Goal: Communication & Community: Answer question/provide support

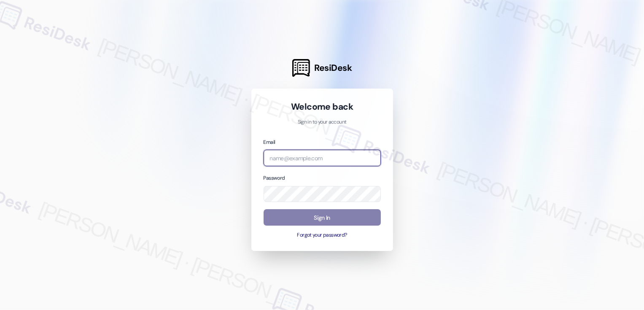
click at [298, 154] on input "email" at bounding box center [322, 158] width 117 height 16
type input "automated-surveys-boyd_wilson-resen.three@boyd_[DOMAIN_NAME]"
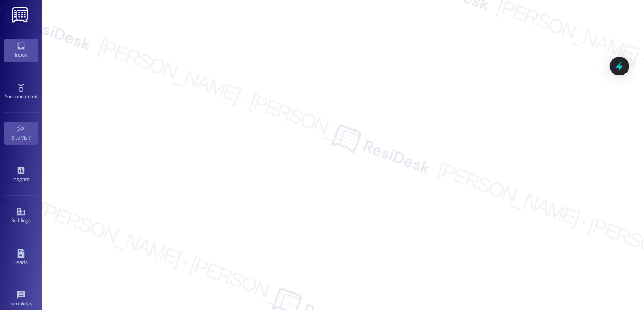
click at [12, 49] on link "Inbox" at bounding box center [21, 50] width 34 height 23
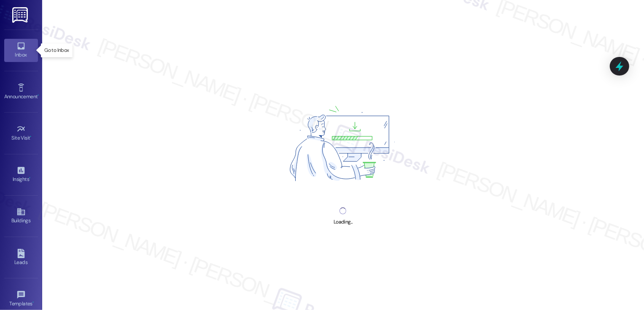
click at [12, 49] on link "Inbox" at bounding box center [21, 50] width 34 height 23
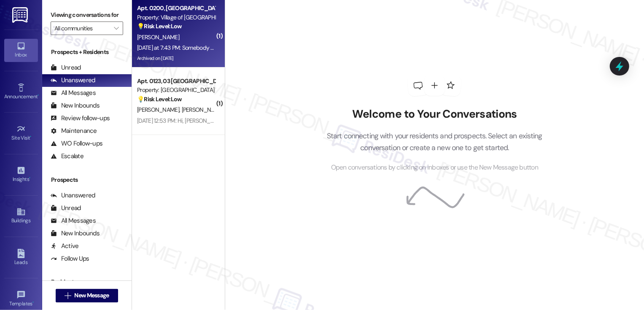
click at [183, 35] on div "[PERSON_NAME]" at bounding box center [176, 37] width 80 height 11
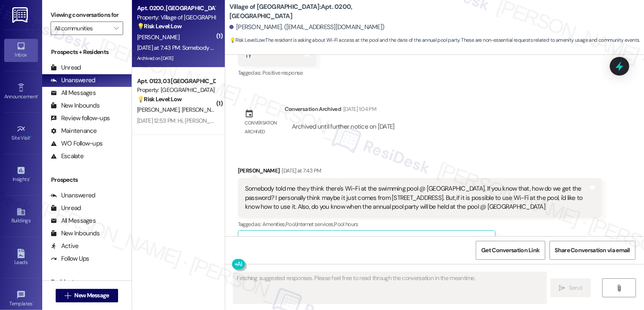
scroll to position [8699, 0]
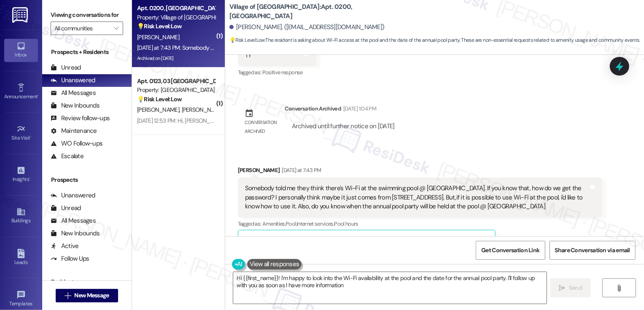
type textarea "Hi {{first_name}}! I'm happy to look into the Wi-Fi availability at the pool an…"
click at [551, 166] on div "[PERSON_NAME] [DATE] at 7:43 PM Somebody told me they think there's Wi-Fi at th…" at bounding box center [420, 272] width 364 height 213
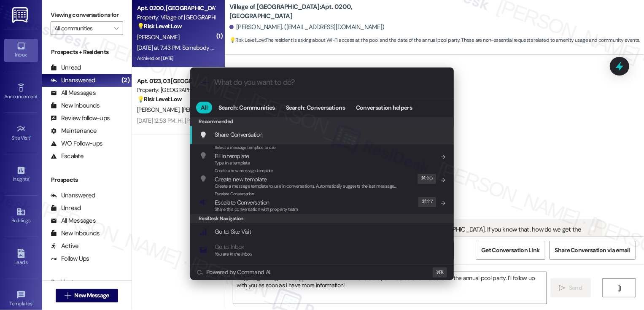
scroll to position [8662, 0]
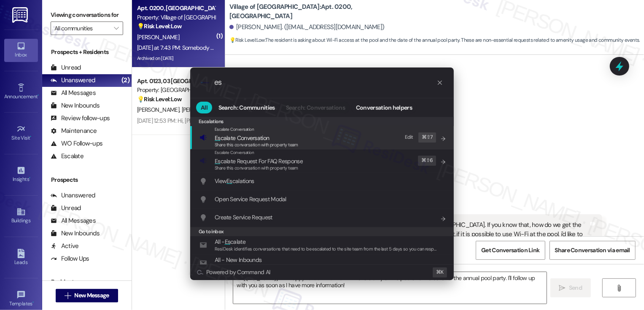
type input "e"
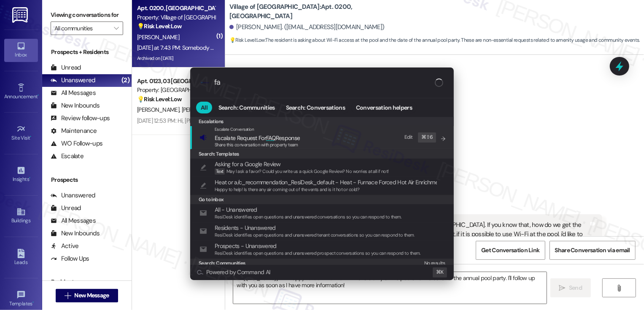
type input "faq"
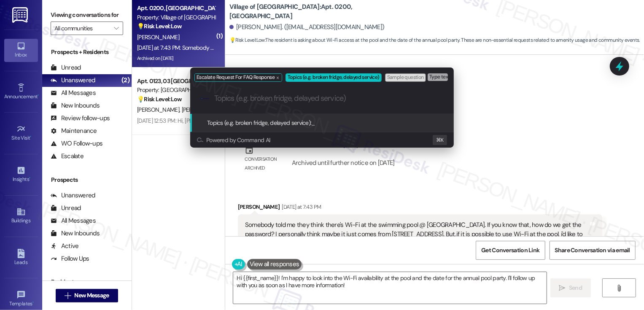
type input "p"
type input "Pool Wifi and Annual Pool Party Inquiry"
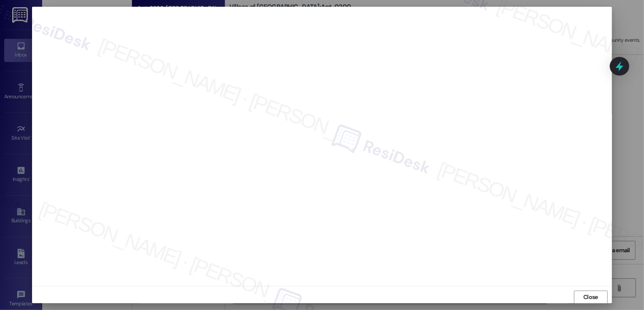
scroll to position [0, 0]
click at [597, 297] on button "Close" at bounding box center [591, 296] width 34 height 13
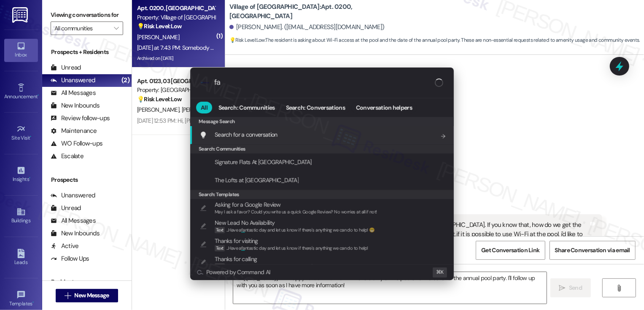
type input "faq"
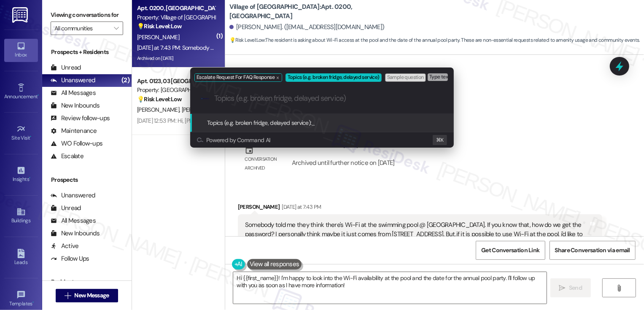
paste input "Pool Wifi and Annual Pool Party Inquiry"
type input "Pool Wifi and Annual Pool Party Inquiry"
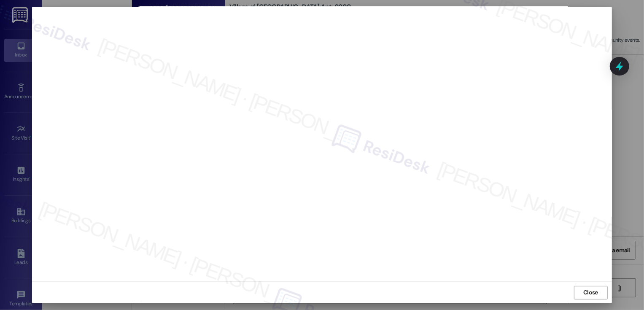
scroll to position [0, 0]
click at [588, 294] on span "Close" at bounding box center [590, 297] width 15 height 9
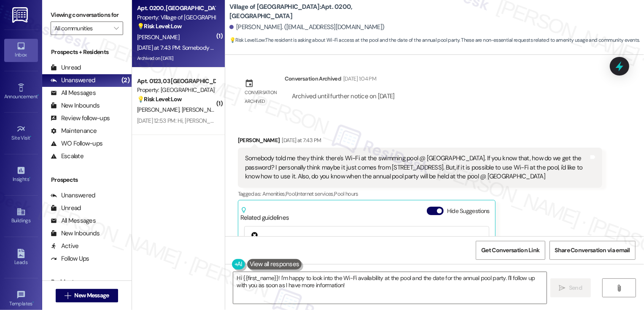
scroll to position [8745, 0]
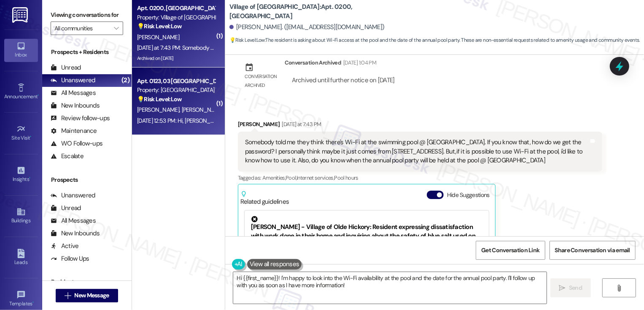
click at [156, 91] on div "Property: [GEOGRAPHIC_DATA] Townhomes" at bounding box center [176, 90] width 78 height 9
click at [159, 53] on div "Archived on [DATE]" at bounding box center [176, 58] width 80 height 11
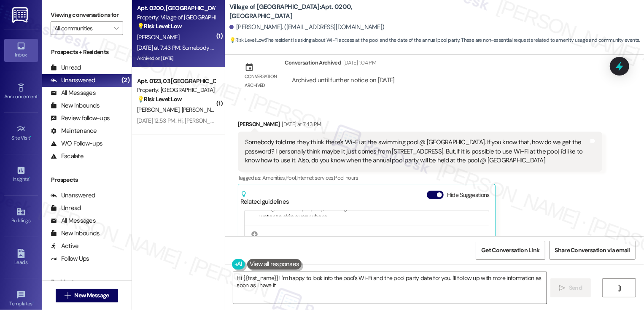
type textarea "Hi {{first_name}}! I'm happy to look into the pool's Wi-Fi and the pool party d…"
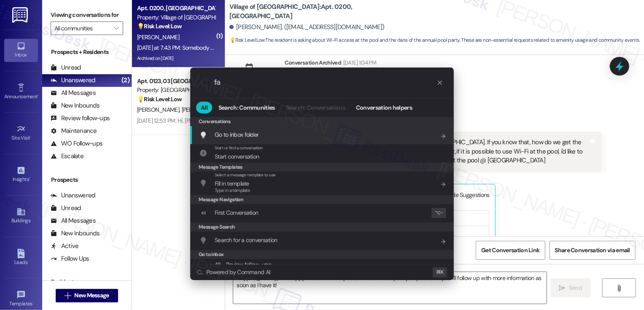
type input "faq"
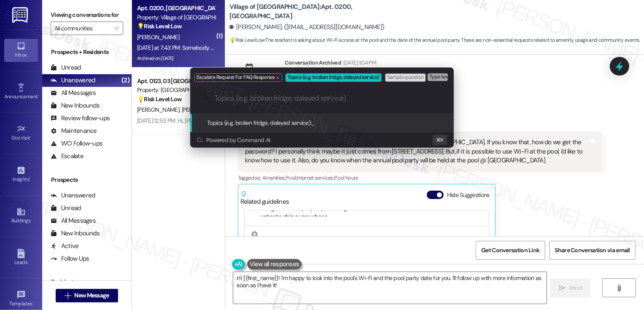
paste input "Pool Wifi and Annual Pool Party Inquiry"
type input "Pool Wifi and Annual Pool Party Inquiry"
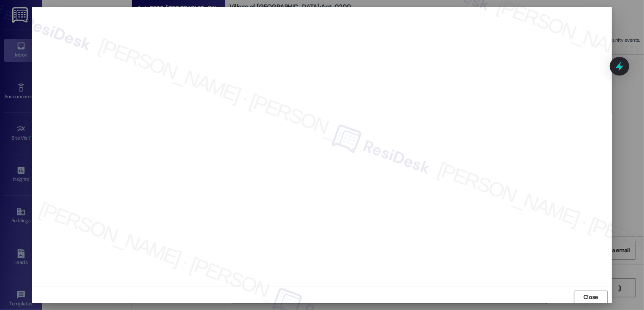
scroll to position [0, 0]
click at [581, 292] on span "Close" at bounding box center [590, 296] width 18 height 9
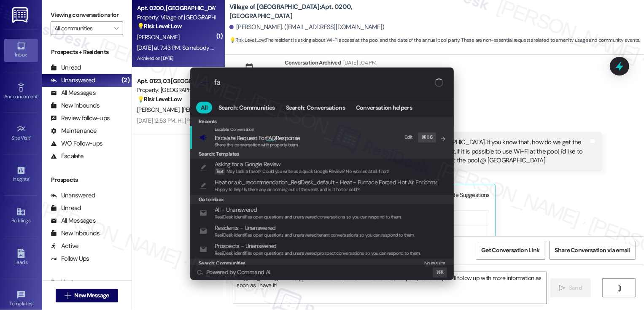
type input "faq"
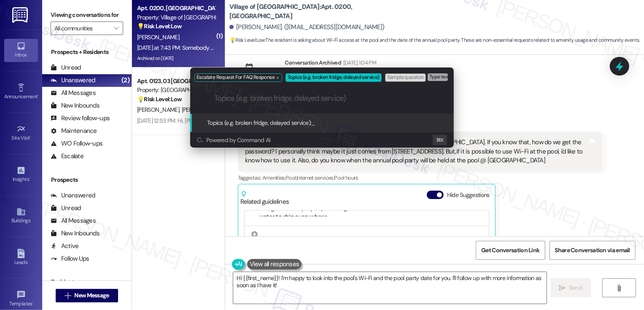
paste input "Pool Wifi and Annual Pool Party Inquiry"
type input "Pool Wifi and Annual Pool Party Inquiry"
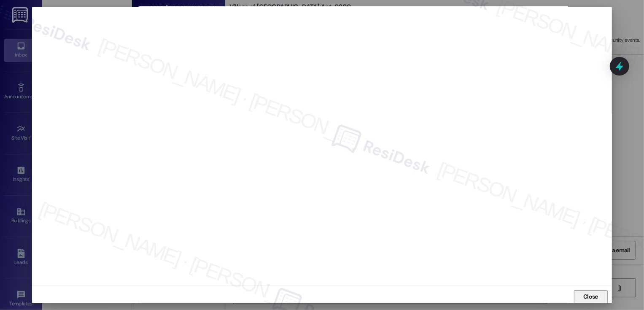
click at [583, 296] on span "Close" at bounding box center [590, 296] width 15 height 9
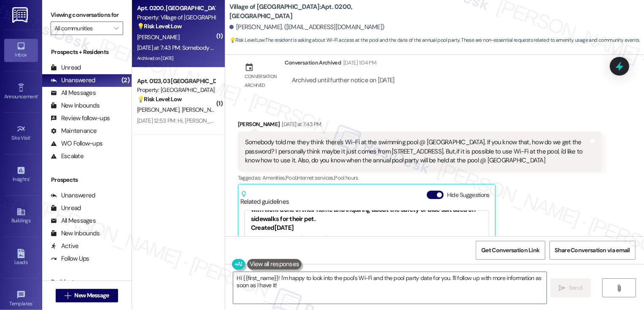
scroll to position [0, 0]
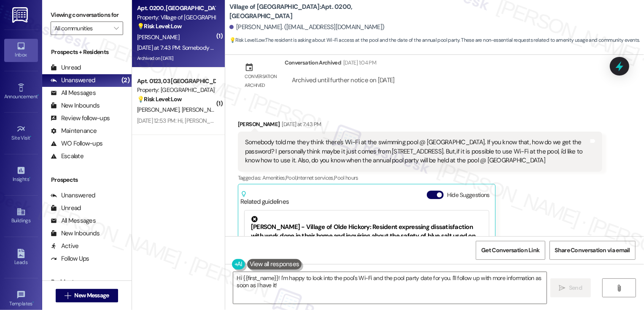
drag, startPoint x: 224, startPoint y: 10, endPoint x: 406, endPoint y: 9, distance: 181.7
click at [406, 10] on div "Village of [GEOGRAPHIC_DATA]: Apt. 0200, [GEOGRAPHIC_DATA] [PERSON_NAME]. ([EMA…" at bounding box center [436, 23] width 414 height 43
copy b "Village of [GEOGRAPHIC_DATA]: Apt. 0200, [GEOGRAPHIC_DATA]"
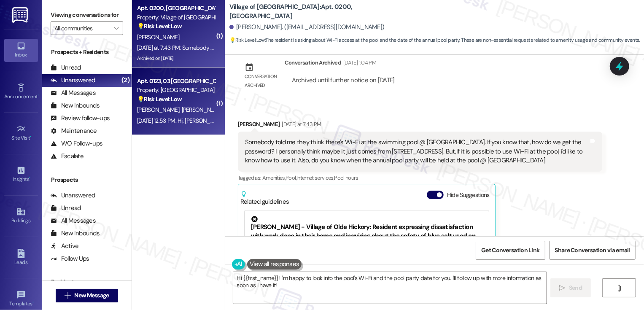
click at [159, 93] on div "Property: [GEOGRAPHIC_DATA] Townhomes" at bounding box center [176, 90] width 78 height 9
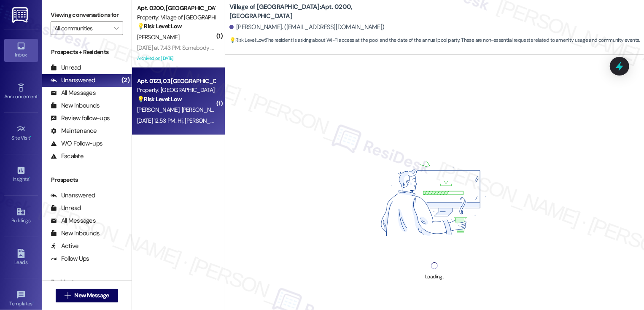
click at [159, 93] on div "Property: [GEOGRAPHIC_DATA] Townhomes" at bounding box center [176, 90] width 78 height 9
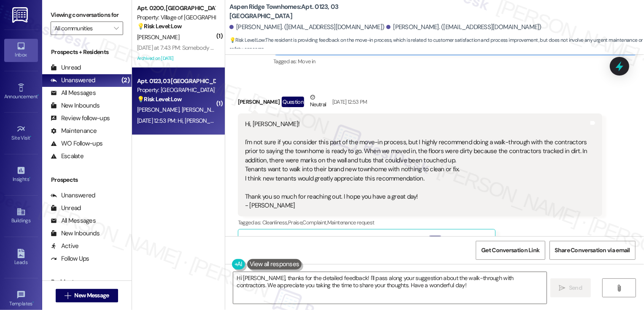
scroll to position [207, 0]
click at [250, 278] on textarea "Hi [PERSON_NAME], thanks for the detailed feedback! I'll pass along your sugges…" at bounding box center [389, 288] width 313 height 32
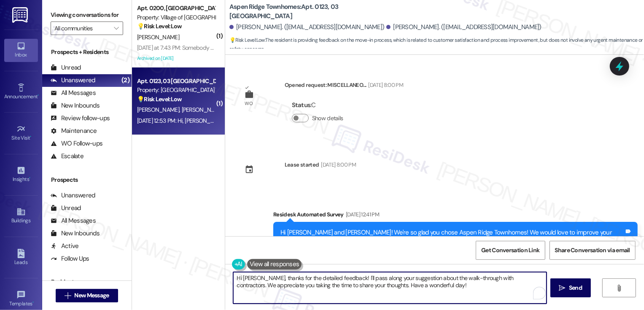
scroll to position [178, 0]
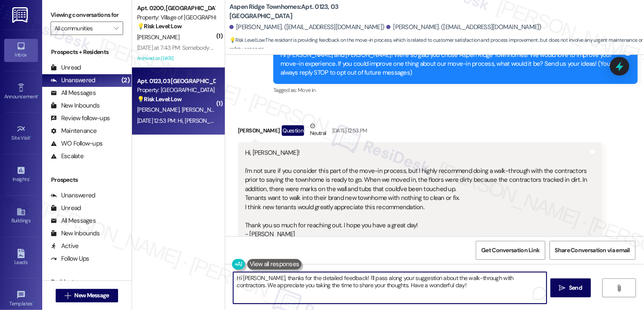
click at [233, 277] on textarea "Hi [PERSON_NAME], thanks for the detailed feedback! I'll pass along your sugges…" at bounding box center [389, 288] width 313 height 32
click at [469, 280] on textarea "It's nice to meet you, [PERSON_NAME]! I hope you had a wonderful weekend! Thank…" at bounding box center [389, 288] width 313 height 32
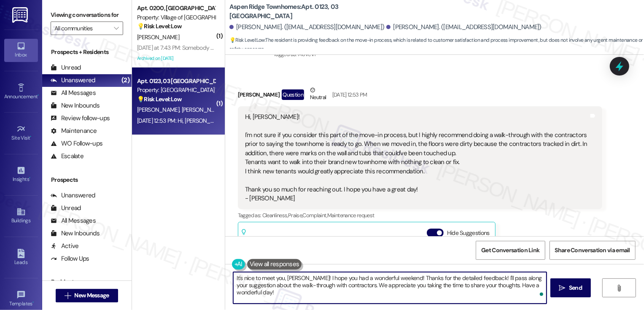
scroll to position [237, 0]
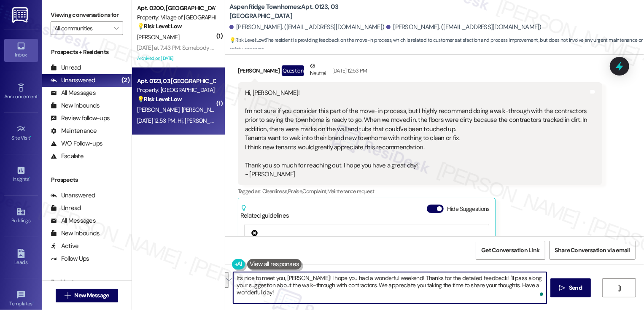
drag, startPoint x: 470, startPoint y: 278, endPoint x: 491, endPoint y: 290, distance: 24.3
click at [492, 291] on textarea "It's nice to meet you, [PERSON_NAME]! I hope you had a wonderful weekend! Thank…" at bounding box center [389, 288] width 313 height 32
type textarea "It's nice to meet you, [PERSON_NAME]! I hope you had a wonderful weekend! Thank…"
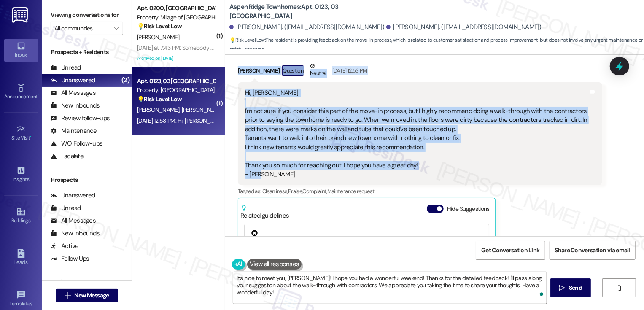
drag, startPoint x: 232, startPoint y: 69, endPoint x: 373, endPoint y: 171, distance: 174.5
click at [373, 172] on div "[PERSON_NAME] Question Neutral [DATE] 12:53 PM Hi, [PERSON_NAME]! I'm not sure …" at bounding box center [420, 204] width 364 height 285
copy div "[PERSON_NAME] Question Neutral [DATE] 12:53 PM Hi, [PERSON_NAME]! I'm not sure …"
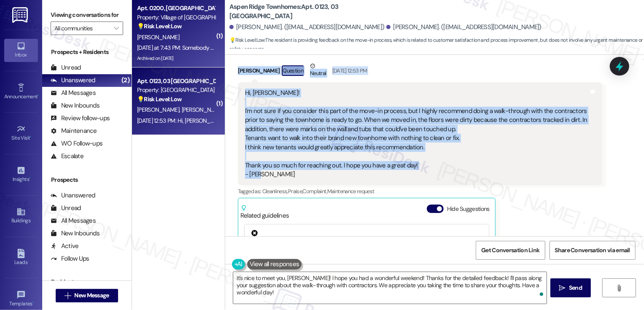
click at [173, 44] on div "[DATE] at 7:43 PM: Somebody told me they think there's Wi-Fi at the swimming po…" at bounding box center [609, 48] width 945 height 8
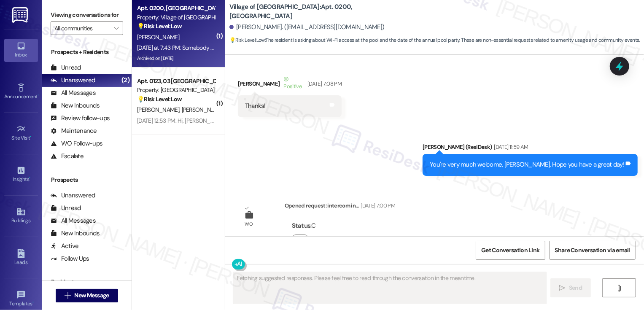
type textarea "Fetching suggested responses. Please feel free to read through the conversation…"
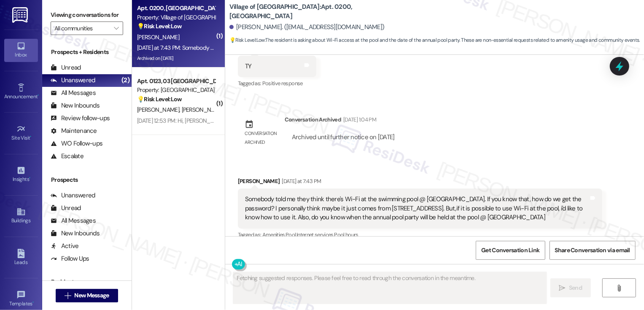
scroll to position [8683, 0]
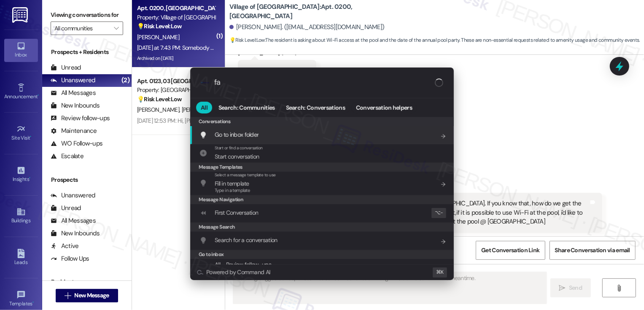
type input "faq"
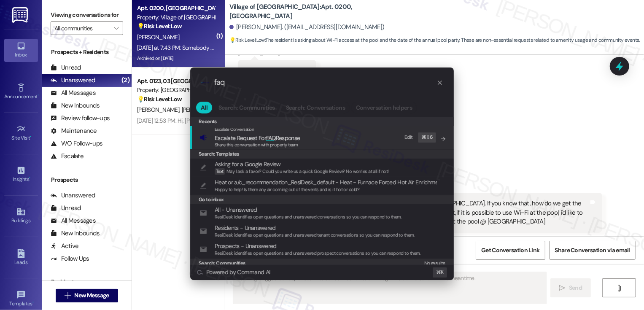
type textarea "Updating..."
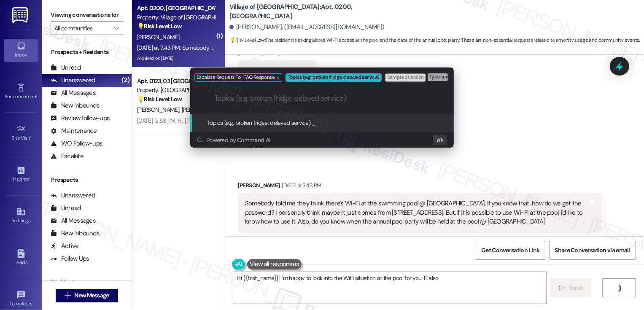
type textarea "Hi {{first_name}}! I'm happy to look into the WiFi situation at the pool for yo…"
type input "P"
type textarea "Hi {{first_name}}! I'm happy to look into the WiFi situation at the pool for yo…"
type input "Po"
type textarea "Hi {{first_name}}! I'm happy to look into the WiFi situation at the pool for yo…"
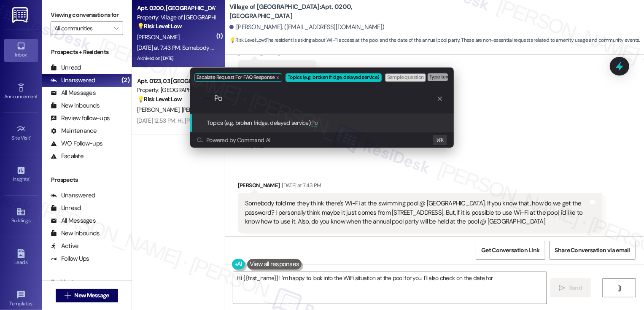
type input "Poo"
type textarea "Hi {{first_name}}! I'm happy to look into the WiFi situation at the pool for yo…"
type input "Pool"
type textarea "Hi {{first_name}}! I'm happy to look into the WiFi situation at the pool for yo…"
type input "Pool"
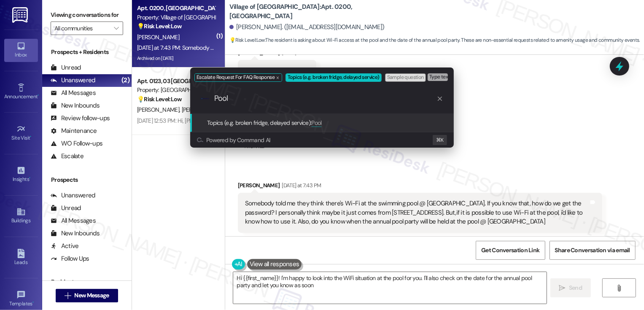
type textarea "Hi {{first_name}}! I'm happy to look into the WiFi situation at the pool for yo…"
type input "Pool W"
type textarea "Hi {{first_name}}! I'm happy to look into the WiFi situation at the pool for yo…"
type input "Pool Wi"
type textarea "Hi {{first_name}}! I'm happy to look into the WiFi situation at the pool for yo…"
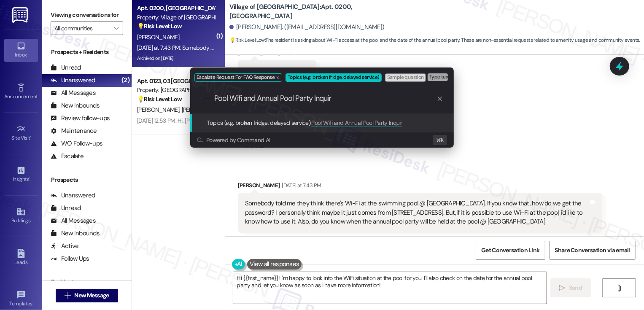
type input "Pool Wifi and Annual Pool Party Inquiry"
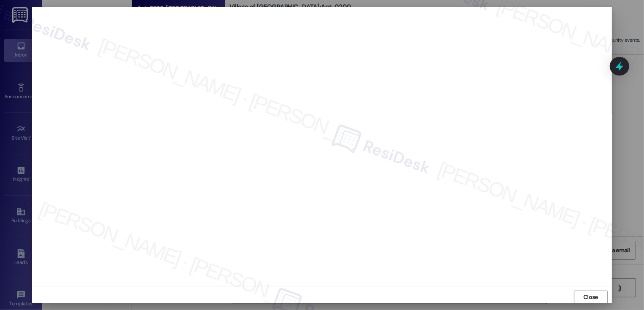
scroll to position [0, 0]
click at [600, 293] on button "Close" at bounding box center [591, 296] width 34 height 13
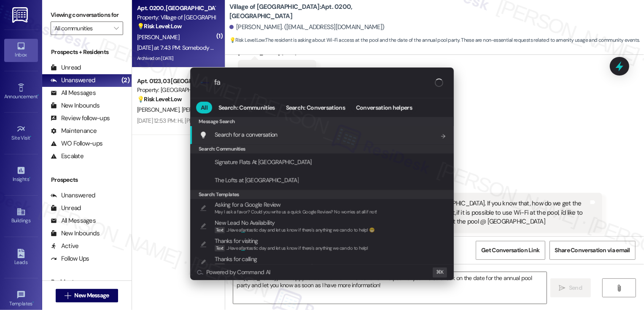
type input "faq"
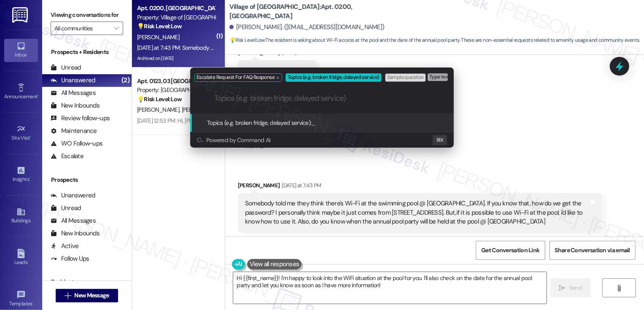
paste input "Pool Wifi and Annual Pool Party Inquiry"
type input "Pool Wifi and Annual Pool Party Inquiry"
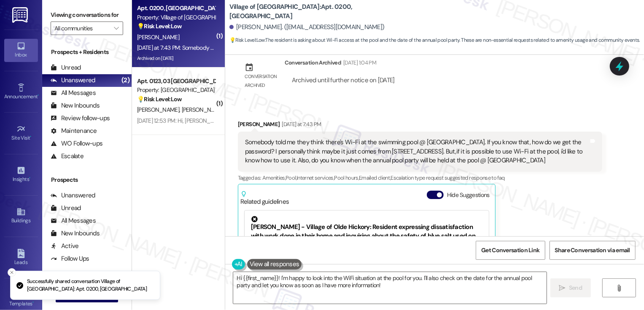
scroll to position [8744, 0]
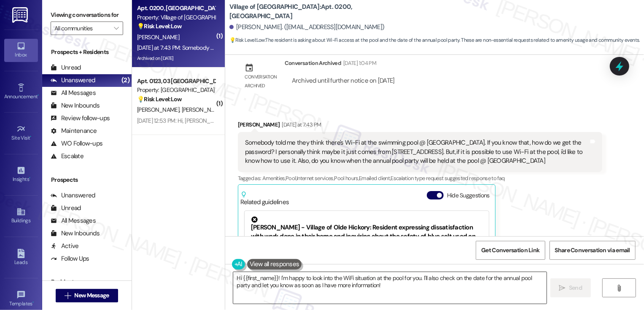
click at [234, 279] on textarea "Hi {{first_name}}! I'm happy to look into the WiFi situation at the pool for yo…" at bounding box center [389, 288] width 313 height 32
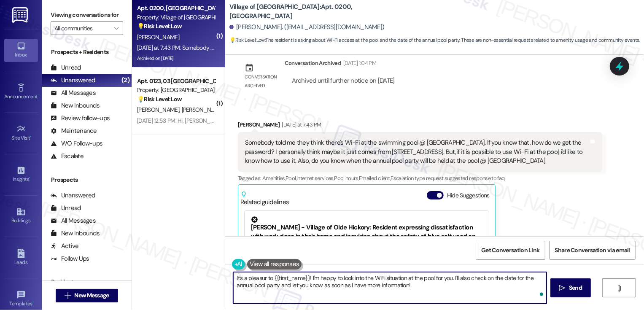
type textarea "It's a pleasur t {{first_name}}! I'm happy to look into the WiFi situation at t…"
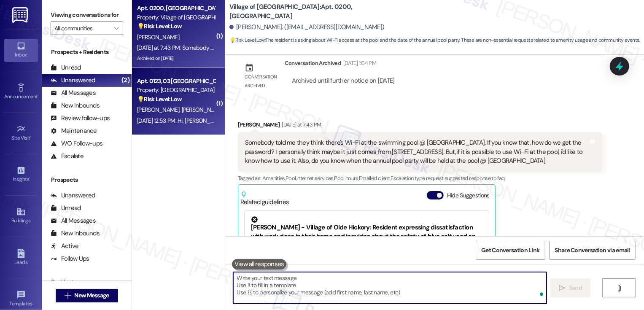
click at [181, 110] on span "[PERSON_NAME]" at bounding box center [202, 110] width 42 height 8
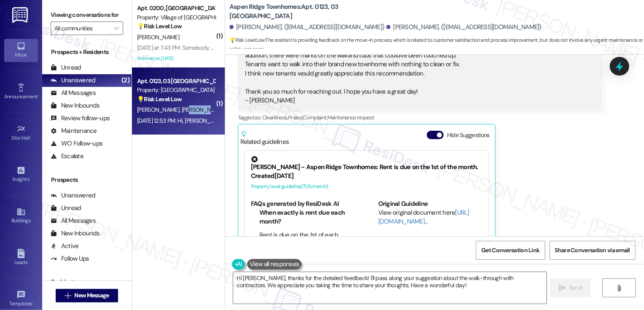
scroll to position [308, 0]
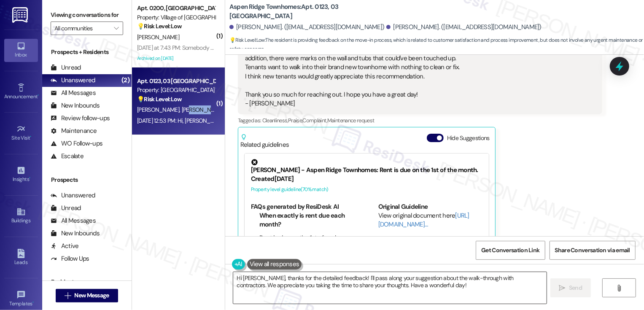
click at [233, 277] on textarea "Hi [PERSON_NAME], thanks for the detailed feedback! I'll pass along your sugges…" at bounding box center [389, 288] width 313 height 32
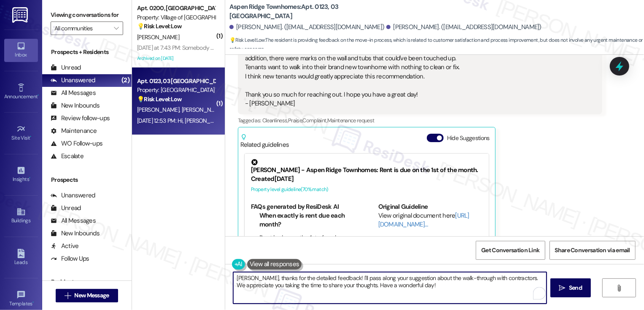
click at [233, 278] on textarea "[PERSON_NAME], thanks for the detailed feedback! I'll pass along your suggestio…" at bounding box center [389, 288] width 313 height 32
drag, startPoint x: 403, startPoint y: 278, endPoint x: 409, endPoint y: 305, distance: 28.2
click at [409, 305] on div "It's a pleasure to meet you, [PERSON_NAME]! I hope you had a wonderful weekend.…" at bounding box center [434, 295] width 419 height 63
paste textarea "Thank you for sharing your experience and suggestion — that’s really thoughtful…"
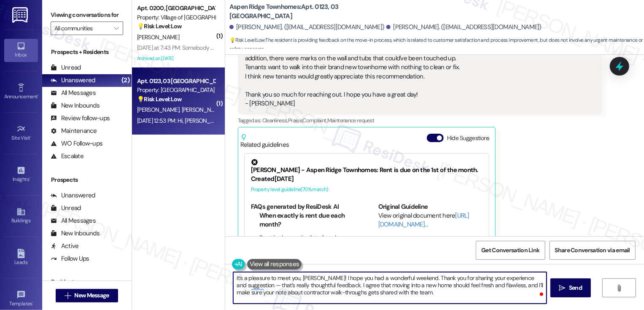
click at [428, 278] on textarea "It's a pleasure to meet you, [PERSON_NAME]! I hope you had a wonderful weekend.…" at bounding box center [389, 288] width 313 height 32
drag, startPoint x: 264, startPoint y: 286, endPoint x: 347, endPoint y: 287, distance: 82.2
click at [347, 287] on textarea "It's a pleasure to meet you, [PERSON_NAME]! I hope you had a wonderful weekend.…" at bounding box center [389, 288] width 313 height 32
drag, startPoint x: 391, startPoint y: 286, endPoint x: 421, endPoint y: 288, distance: 30.0
click at [421, 288] on textarea "It's a pleasure to meet you, [PERSON_NAME]! I hope you had a wonderful weekend.…" at bounding box center [389, 288] width 313 height 32
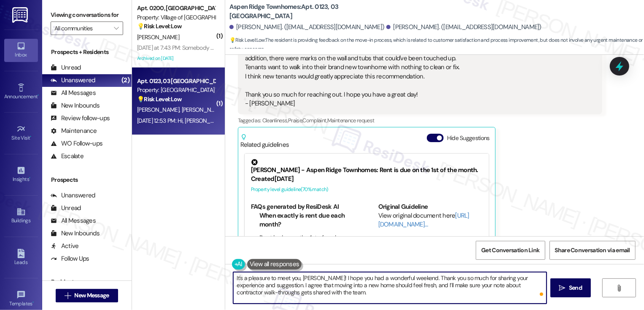
click at [419, 288] on textarea "It's a pleasure to meet you, [PERSON_NAME]! I hope you had a wonderful weekend.…" at bounding box center [389, 288] width 313 height 32
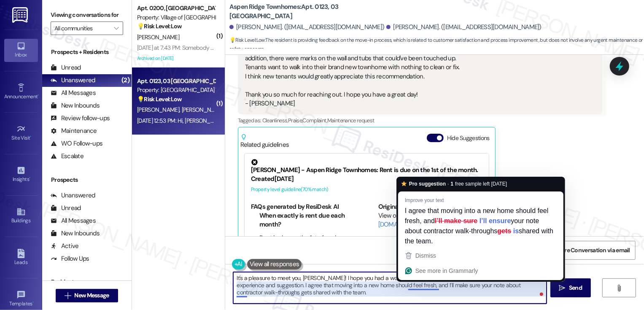
click at [418, 298] on textarea "It's a pleasure to meet you, [PERSON_NAME]! I hope you had a wonderful weekend.…" at bounding box center [389, 288] width 313 height 32
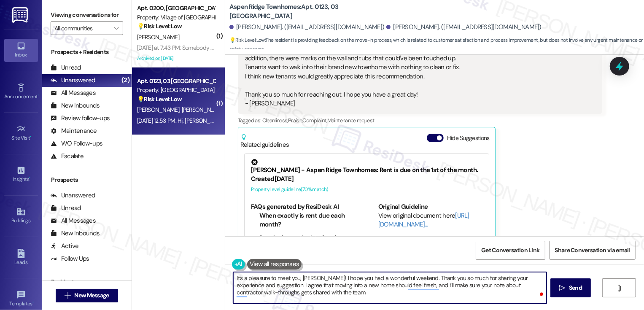
click at [309, 289] on textarea "It's a pleasure to meet you, [PERSON_NAME]! I hope you had a wonderful weekend.…" at bounding box center [389, 288] width 313 height 32
click at [312, 299] on textarea "It's a pleasure to meet you, [PERSON_NAME]! I hope you had a wonderful weekend.…" at bounding box center [389, 288] width 313 height 32
paste textarea "Were you able to report the marks and cleaning issues when you first moved in s…"
click at [297, 292] on textarea "It's a pleasure to meet you, [PERSON_NAME]! I hope you had a wonderful weekend.…" at bounding box center [389, 288] width 313 height 32
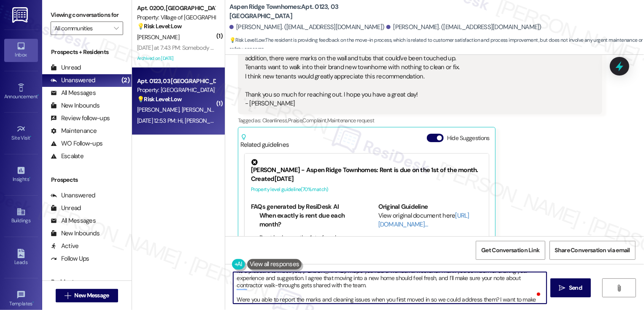
scroll to position [7, 0]
click at [325, 290] on textarea "It's a pleasure to meet you, [PERSON_NAME]! I hope you had a wonderful weekend.…" at bounding box center [389, 288] width 313 height 32
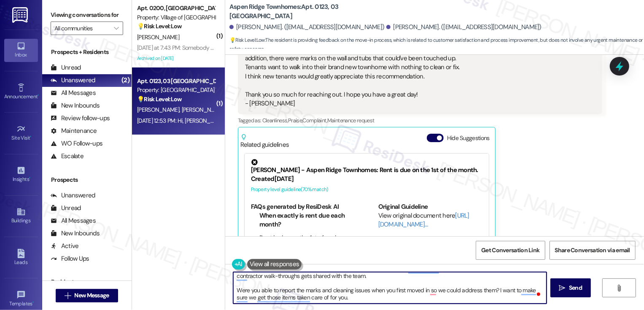
click at [321, 292] on textarea "It's a pleasure to meet you, [PERSON_NAME]! I hope you had a wonderful weekend.…" at bounding box center [389, 288] width 313 height 32
click at [395, 291] on textarea "It's a pleasure to meet you, [PERSON_NAME]! I hope you had a wonderful weekend.…" at bounding box center [389, 288] width 313 height 32
drag, startPoint x: 413, startPoint y: 291, endPoint x: 418, endPoint y: 301, distance: 10.9
click at [418, 301] on textarea "It's a pleasure to meet you, [PERSON_NAME]! I hope you had a wonderful weekend.…" at bounding box center [389, 288] width 313 height 32
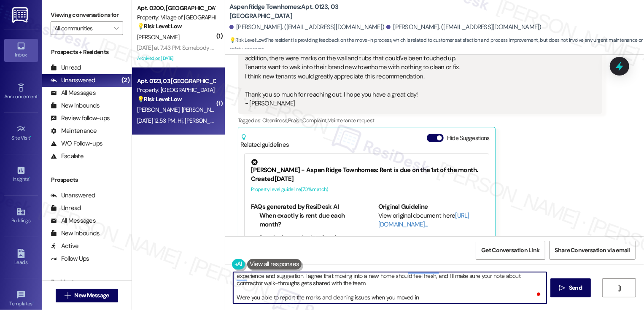
scroll to position [9, 0]
click at [233, 297] on textarea "It's a pleasure to meet you, [PERSON_NAME]! I hope you had a wonderful weekend.…" at bounding box center [389, 288] width 313 height 32
type textarea "It's a pleasure to meet you, [PERSON_NAME]! I hope you had a wonderful weekend.…"
click at [559, 291] on span " Send" at bounding box center [570, 287] width 27 height 9
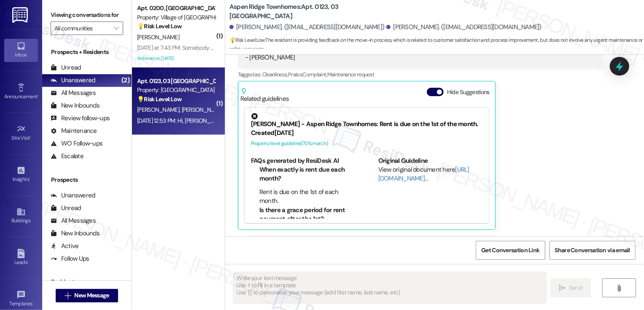
scroll to position [449, 0]
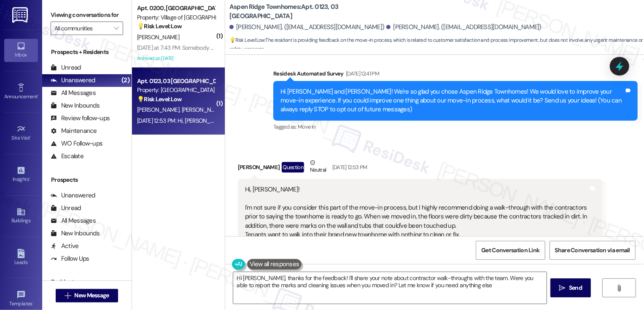
type textarea "Hi [PERSON_NAME], thanks for the feedback! I'll share your note about contracto…"
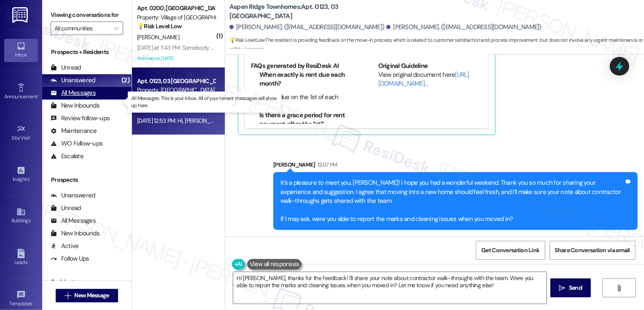
click at [81, 97] on div "All Messages" at bounding box center [73, 93] width 45 height 9
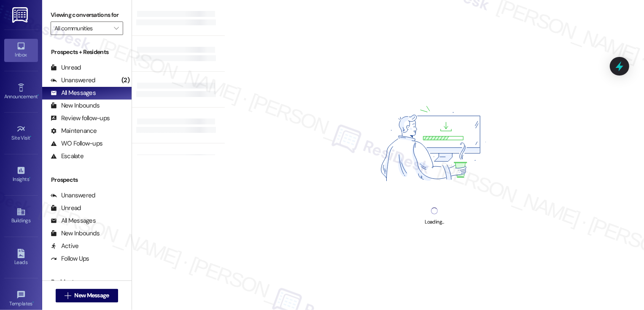
click at [242, 71] on div "Loading..." at bounding box center [434, 155] width 419 height 310
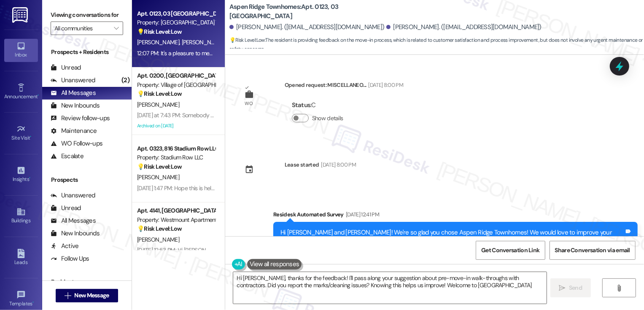
type textarea "Hi [PERSON_NAME], thanks for the feedback! I'll pass along your suggestion abou…"
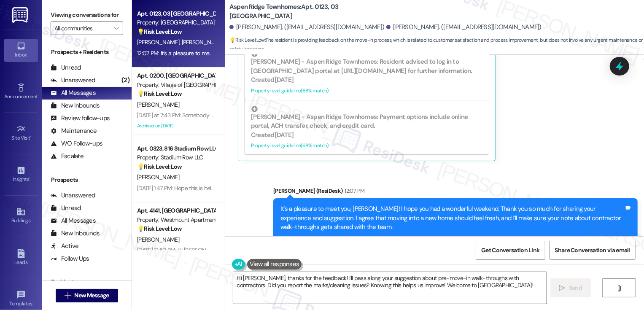
scroll to position [462, 0]
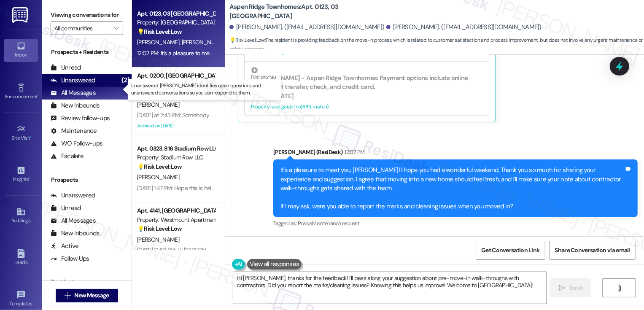
click at [97, 87] on div "Unanswered (2)" at bounding box center [86, 80] width 89 height 13
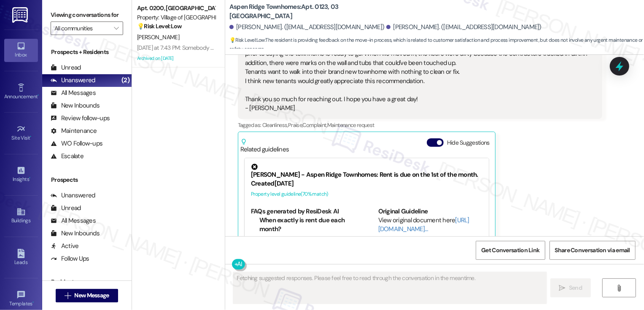
scroll to position [354, 0]
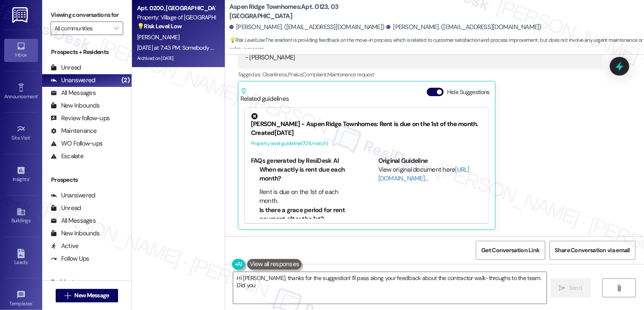
type textarea "Hi [PERSON_NAME], thanks for the suggestion! I'll pass along your feedback abou…"
click at [160, 57] on div "Archived on [DATE]" at bounding box center [176, 58] width 80 height 11
type textarea "Hi [PERSON_NAME], thanks for the suggestion! I'll pass along your feedback abou…"
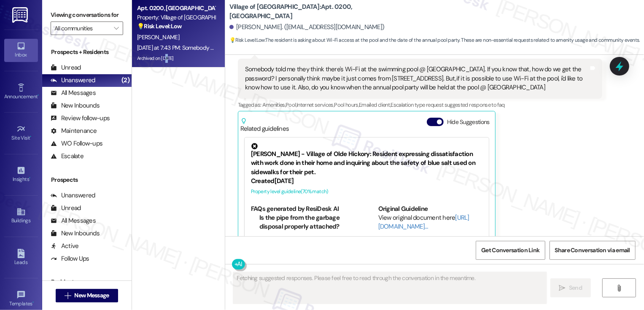
scroll to position [8839, 0]
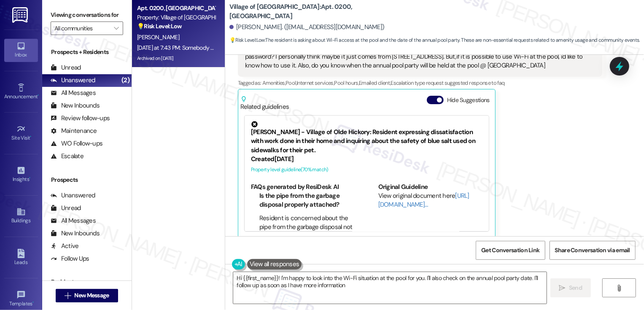
type textarea "Hi {{first_name}}! I'm happy to look into the Wi-Fi situation at the pool for y…"
